Goal: Task Accomplishment & Management: Manage account settings

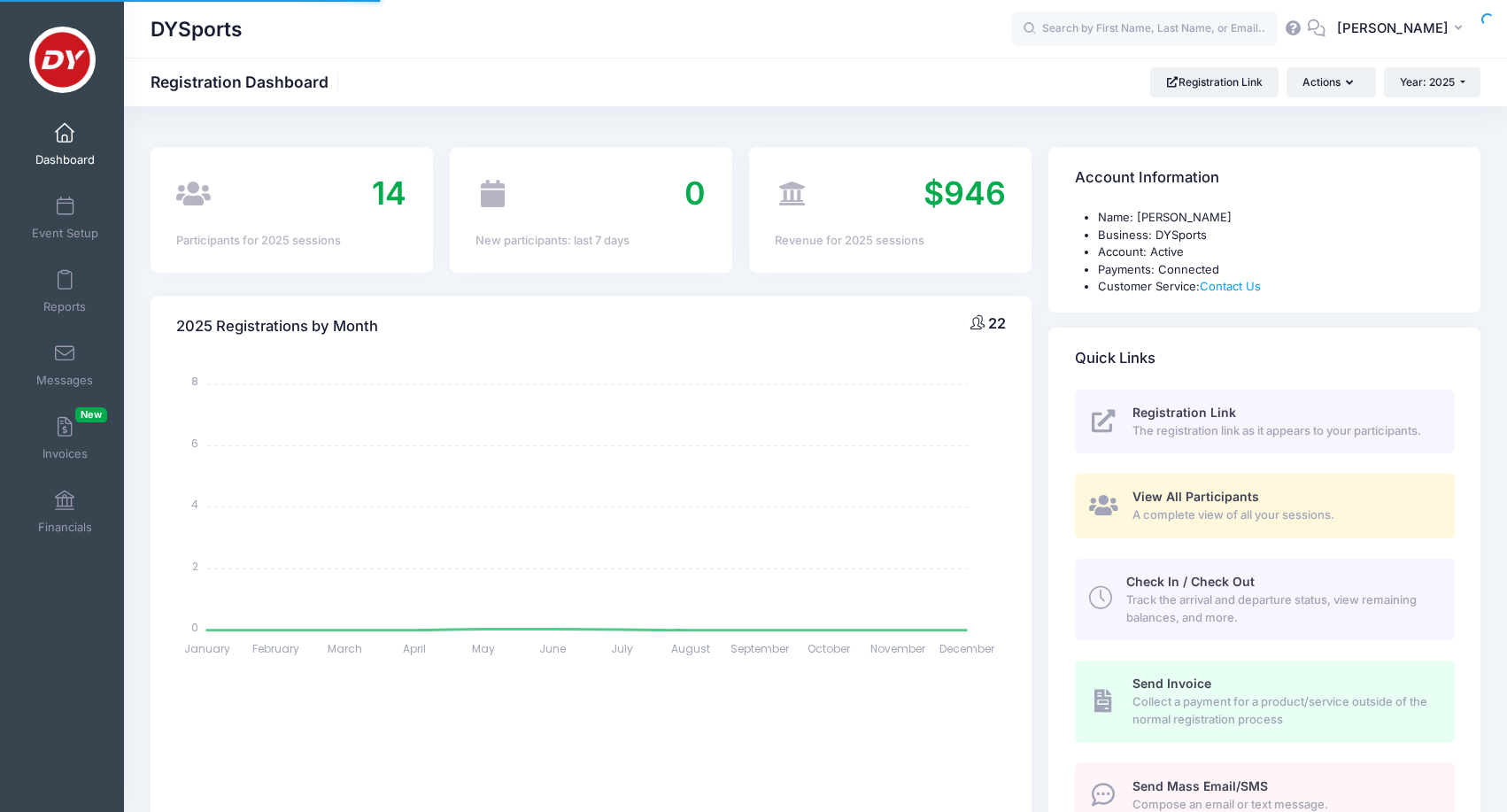
select select
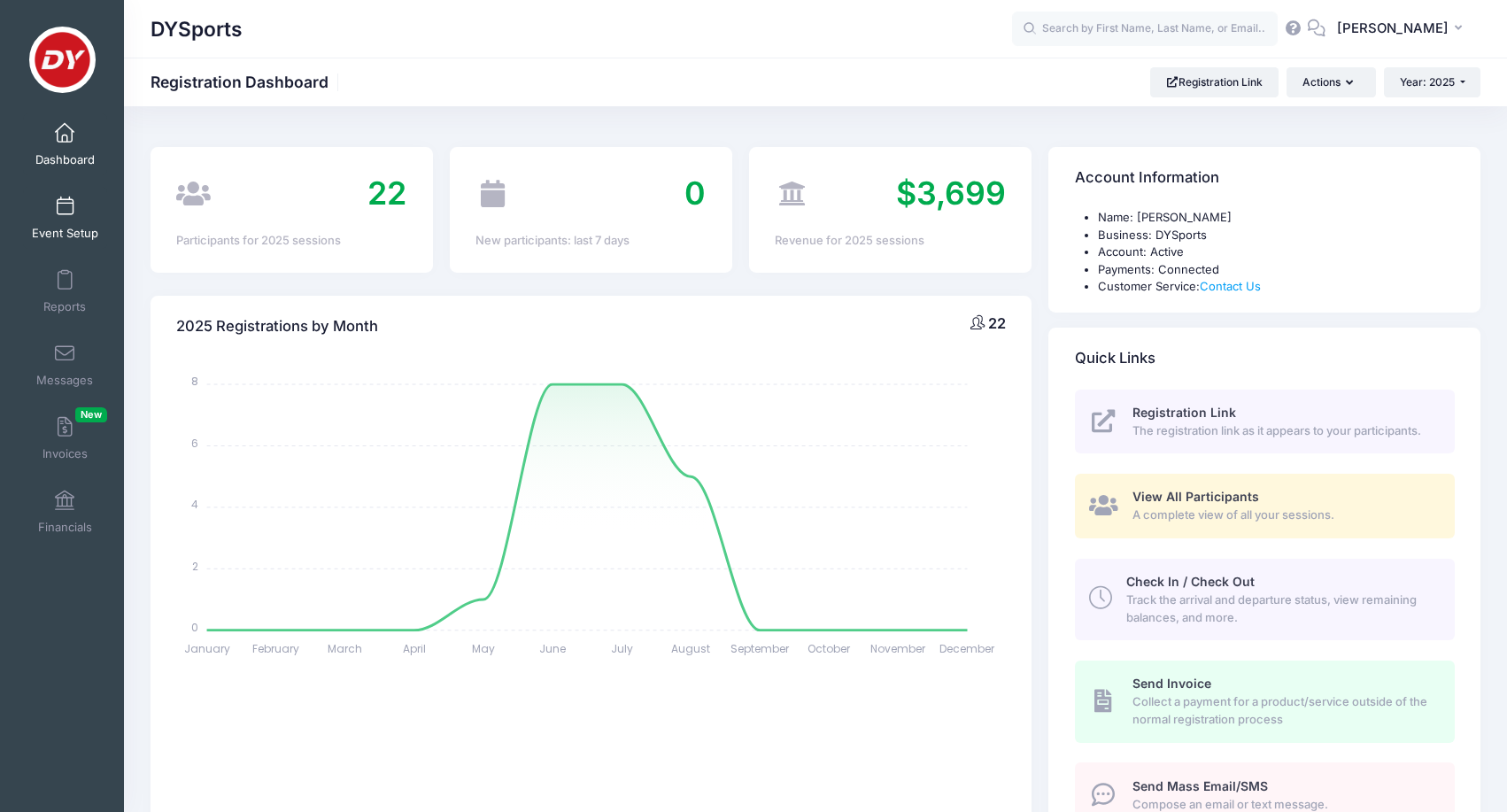
click at [62, 226] on span "Event Setup" at bounding box center [65, 233] width 67 height 15
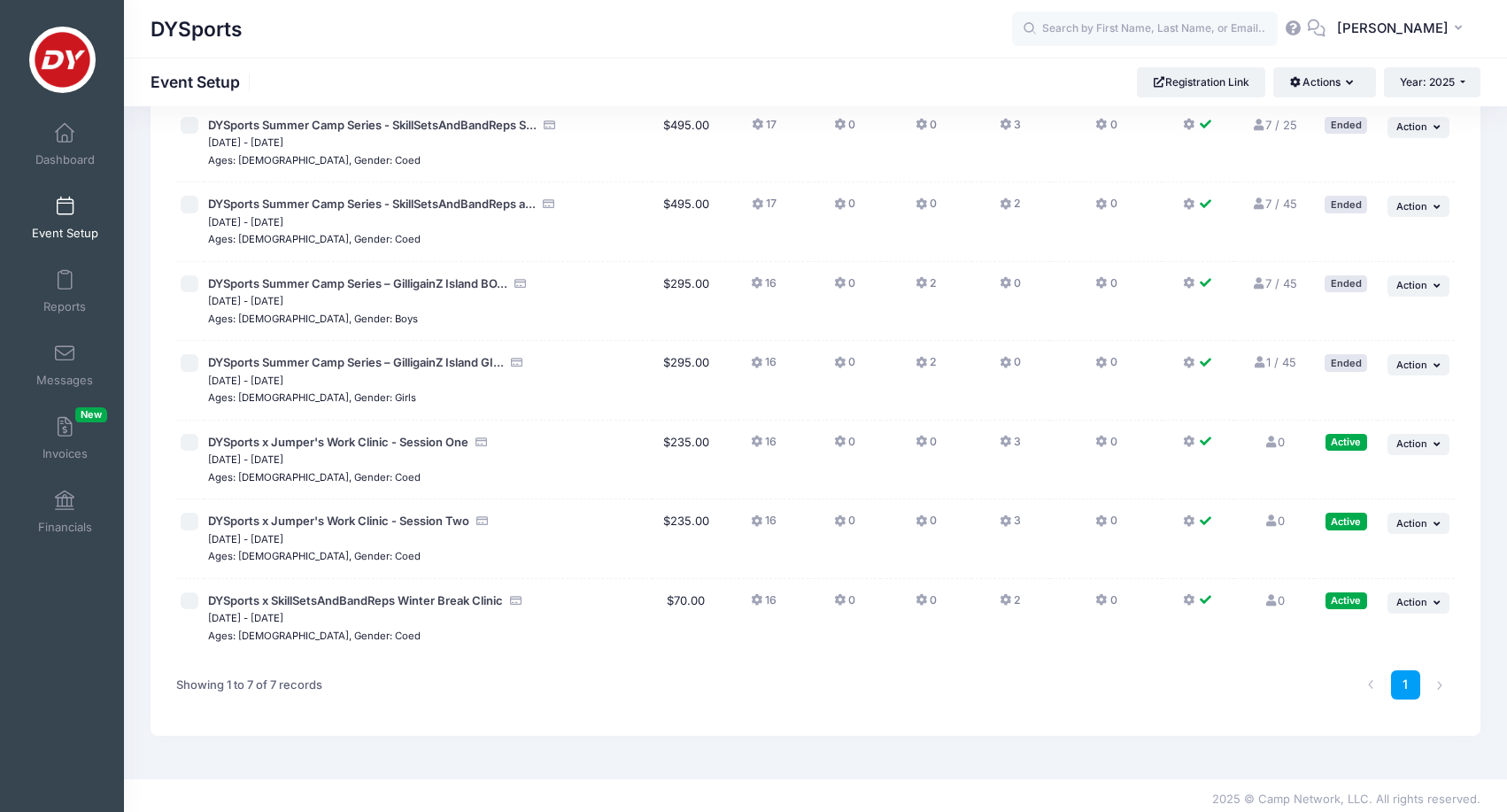
scroll to position [125, 0]
click at [414, 595] on span "DYSports x SkillSetsAndBandReps Winter Break Clinic" at bounding box center [356, 602] width 295 height 14
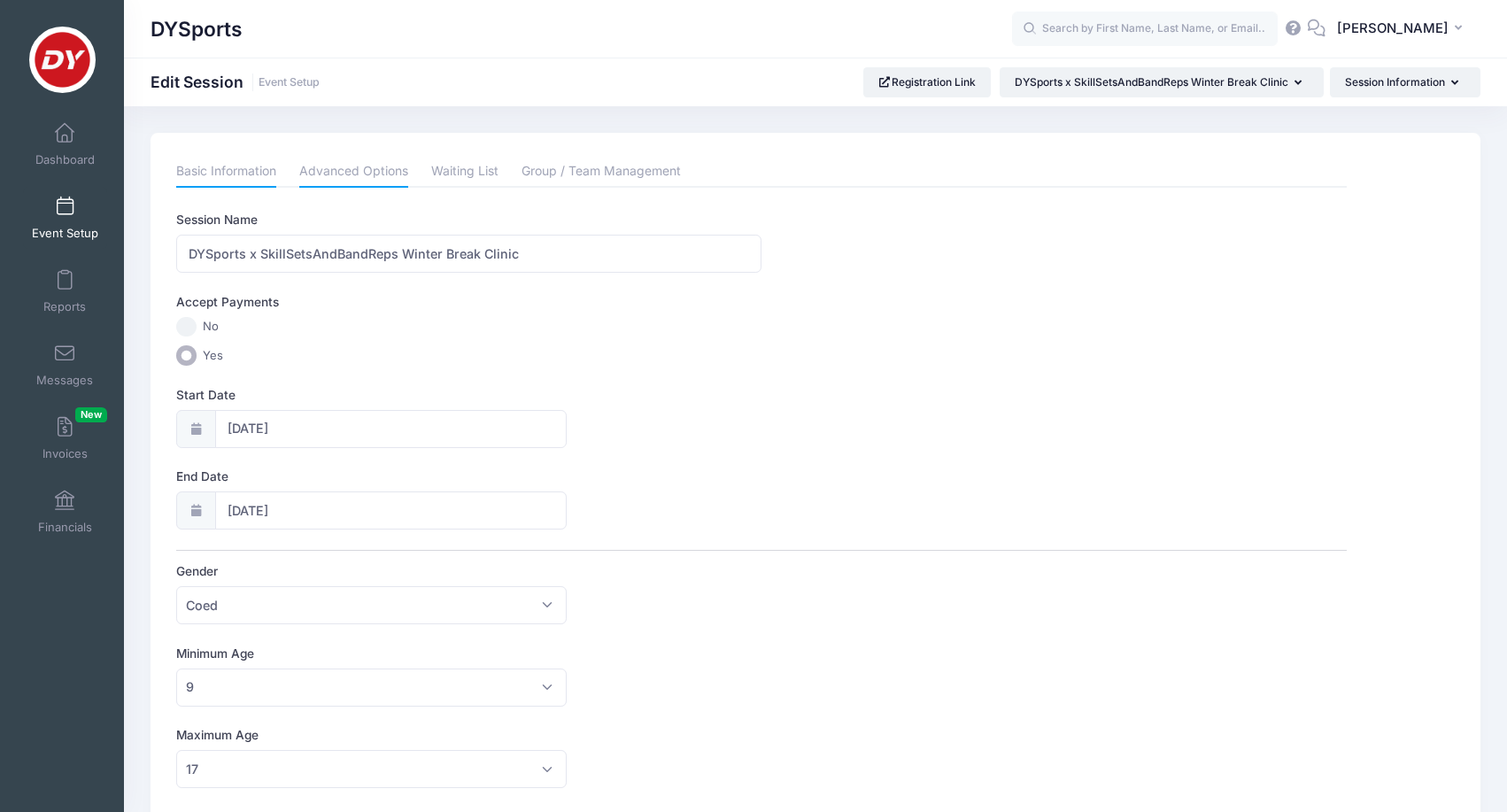
click at [343, 176] on link "Advanced Options" at bounding box center [353, 172] width 109 height 32
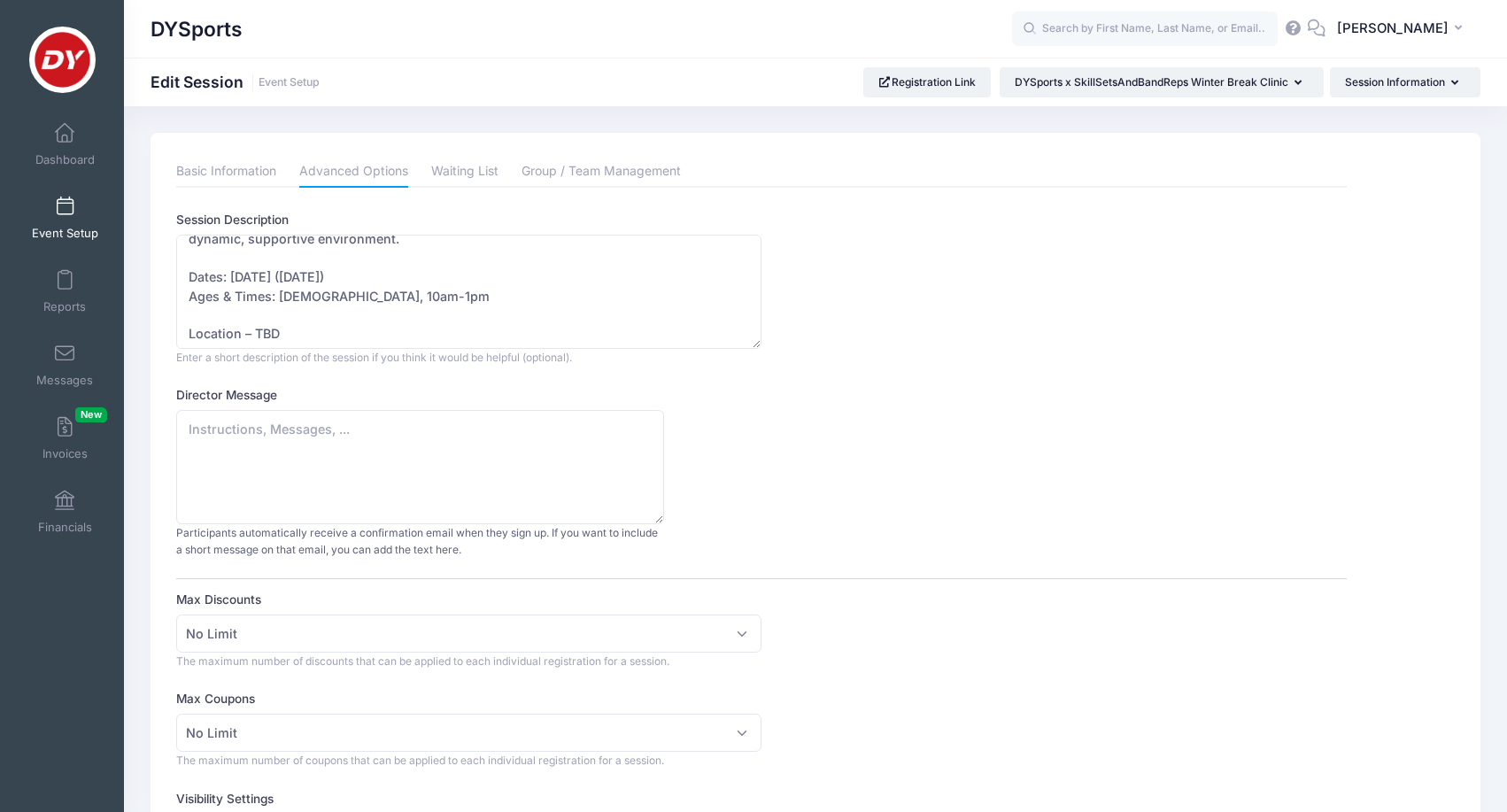
scroll to position [166, 0]
click at [447, 292] on textarea "Take your game to the next level with DYSports and SkillSetsAndBandReps at our …" at bounding box center [469, 291] width 586 height 114
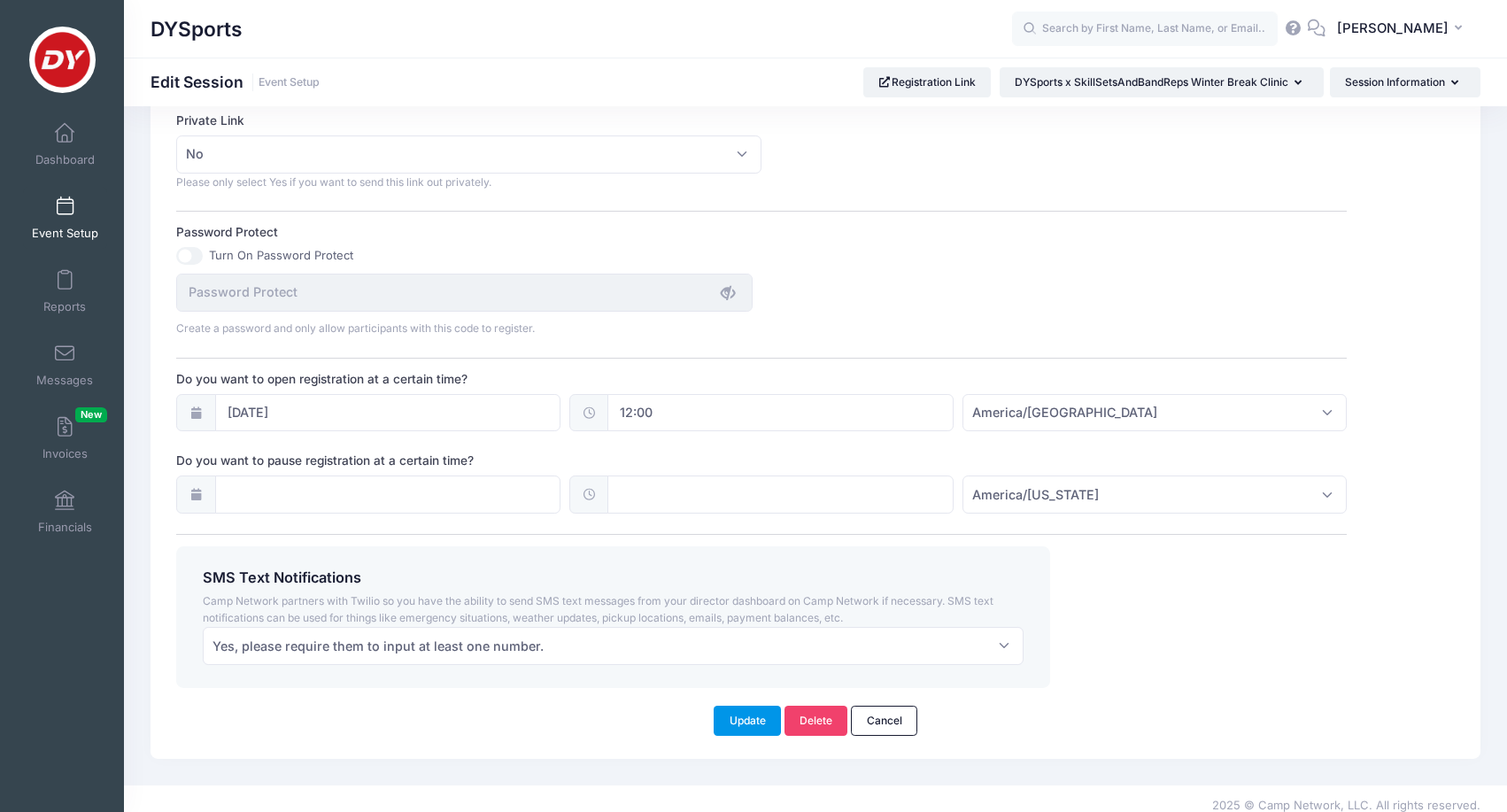
type textarea "Take your game to the next level with DYSports and SkillSetsAndBandReps at our …"
click at [732, 715] on button "Update" at bounding box center [748, 719] width 68 height 30
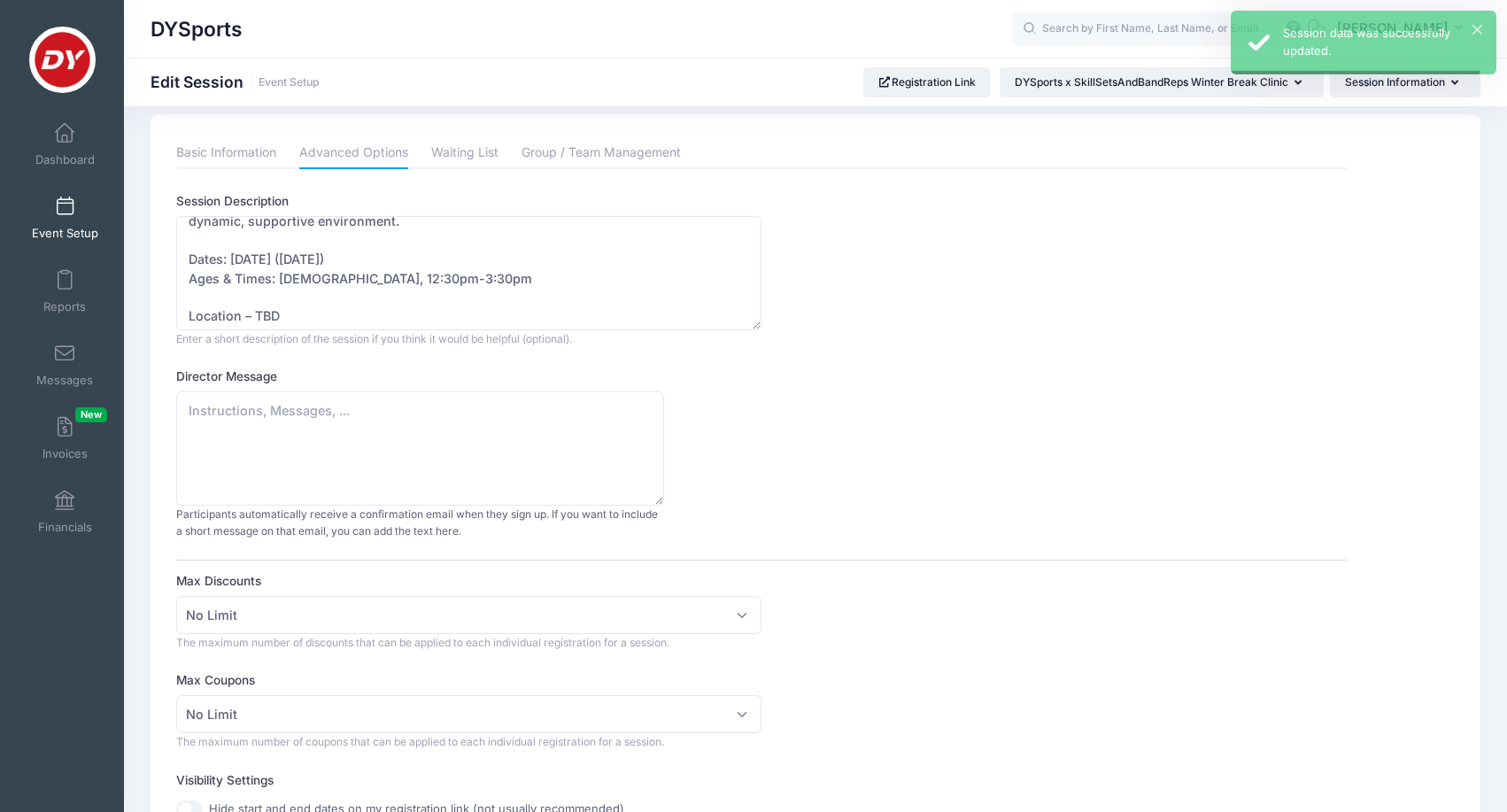
scroll to position [0, 0]
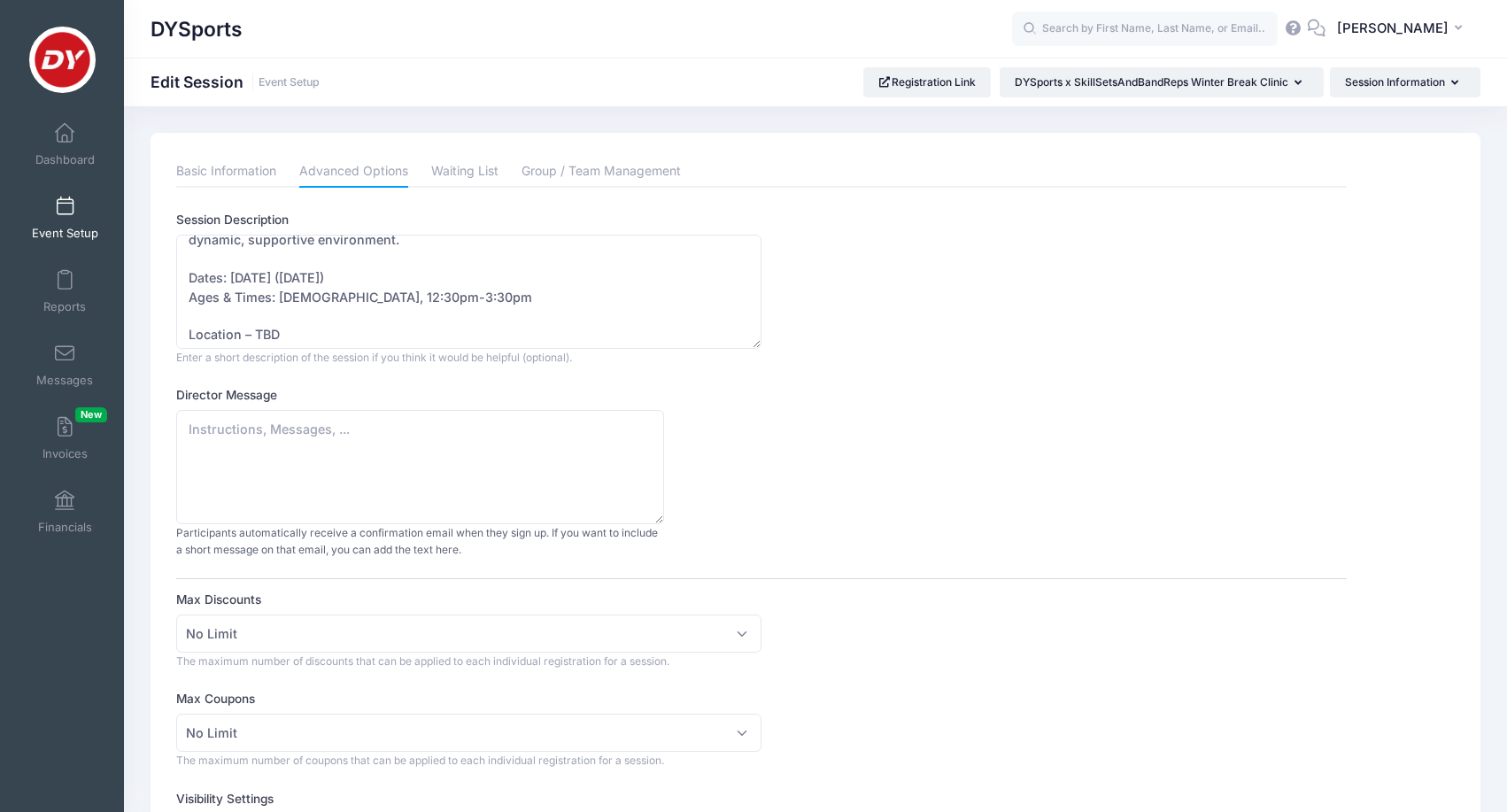
click at [82, 205] on link "Event Setup" at bounding box center [65, 218] width 84 height 62
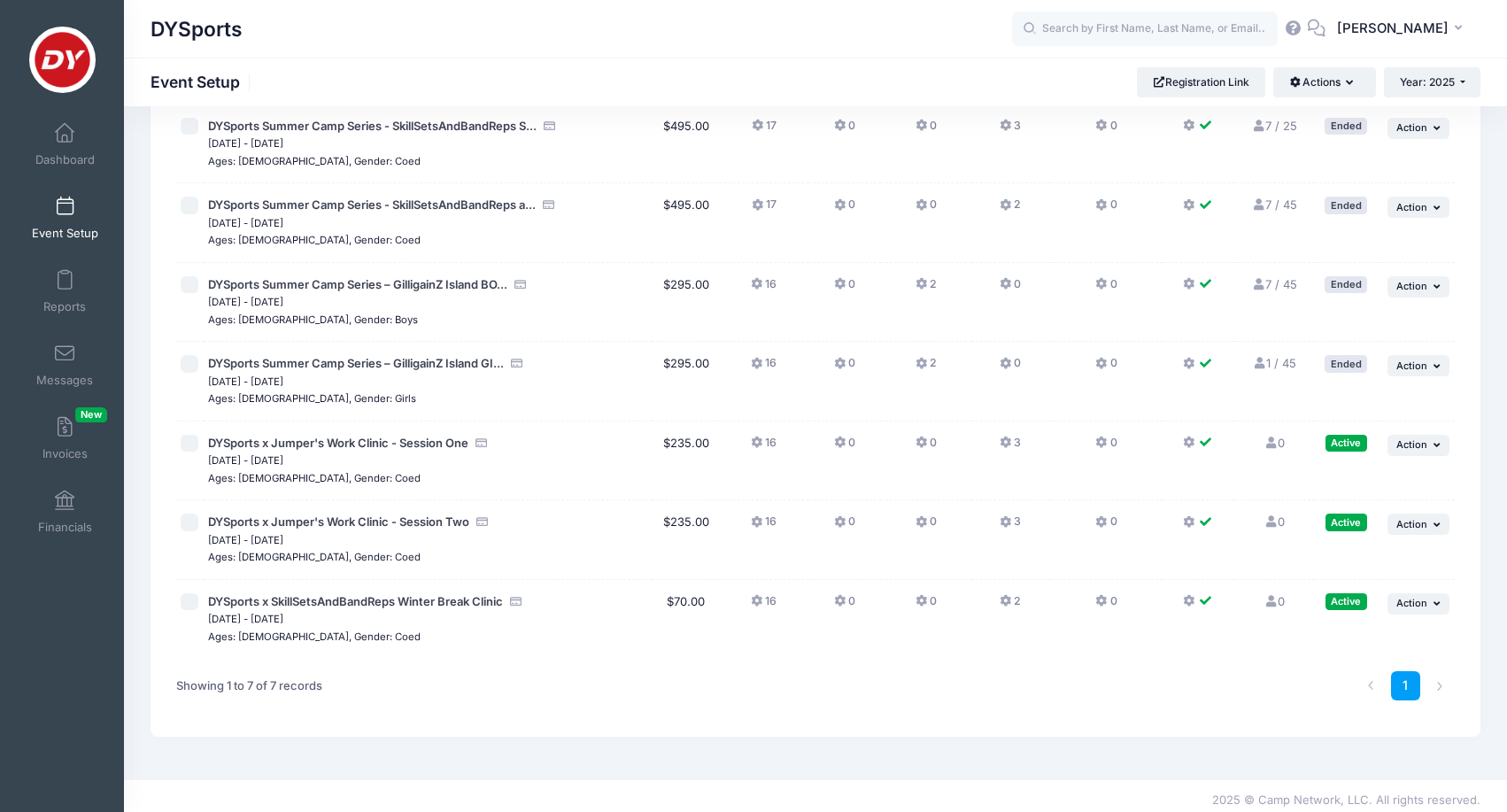
scroll to position [125, 0]
